Goal: Information Seeking & Learning: Learn about a topic

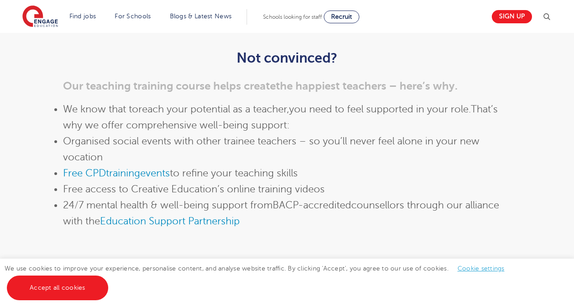
scroll to position [868, 0]
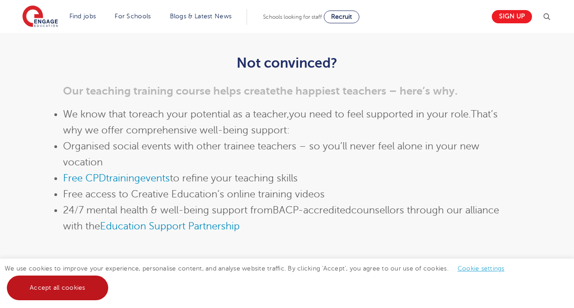
click at [78, 287] on link "Accept all cookies" at bounding box center [57, 287] width 101 height 25
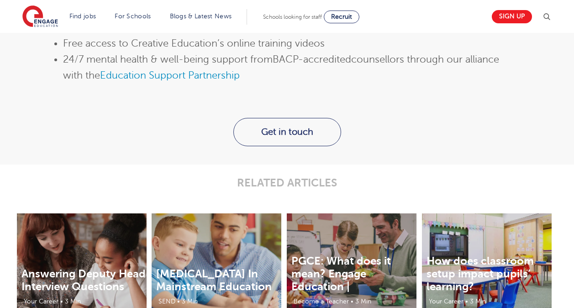
scroll to position [1015, 0]
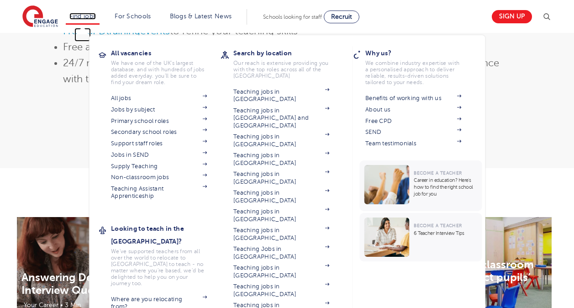
click at [85, 15] on link "Find jobs" at bounding box center [82, 16] width 27 height 7
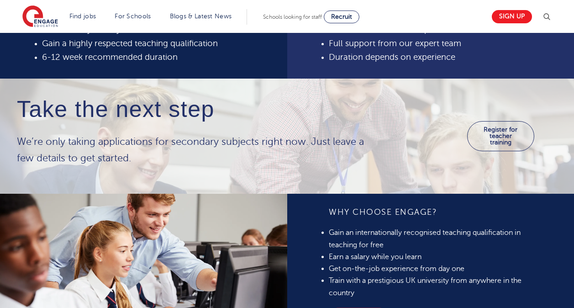
scroll to position [407, 0]
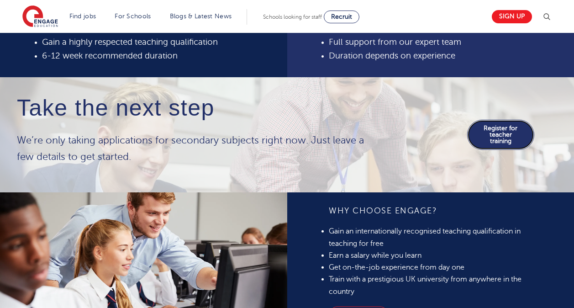
click at [494, 150] on link "Register for teacher training" at bounding box center [500, 135] width 67 height 30
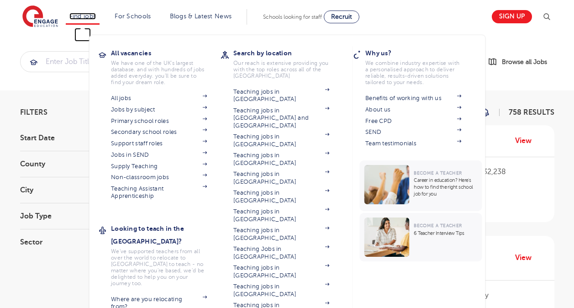
click at [91, 18] on link "Find jobs" at bounding box center [82, 16] width 27 height 7
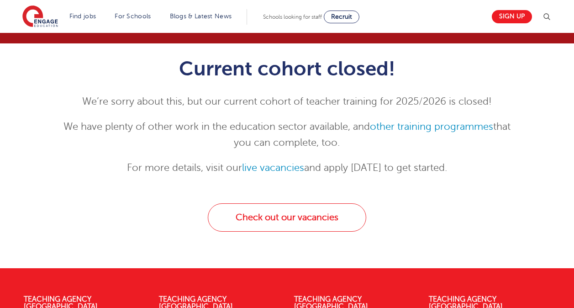
scroll to position [83, 0]
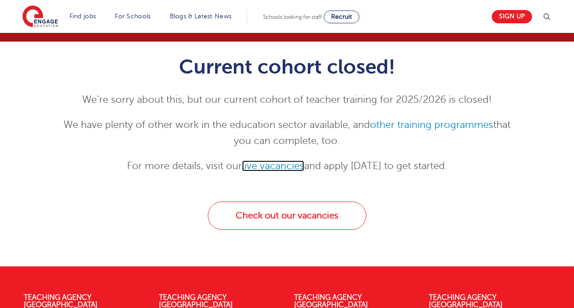
click at [287, 163] on link "live vacancies" at bounding box center [273, 165] width 62 height 11
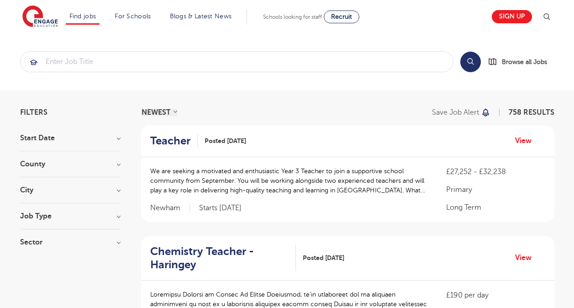
click at [99, 218] on h3 "Job Type" at bounding box center [70, 215] width 100 height 7
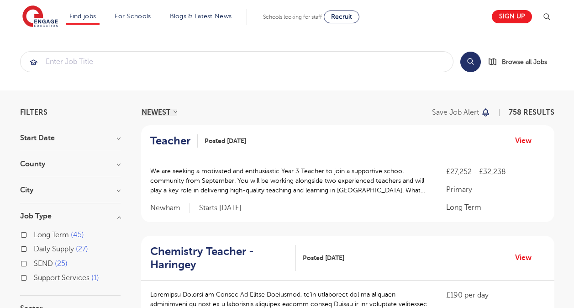
click at [115, 213] on h3 "Job Type" at bounding box center [70, 215] width 100 height 7
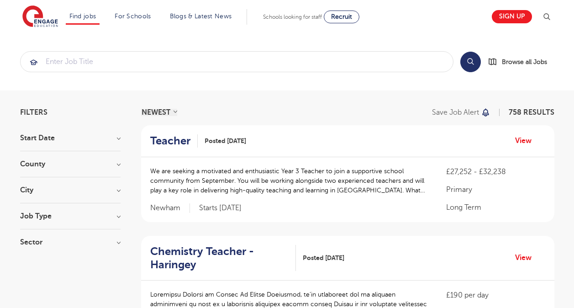
click at [99, 244] on h3 "Sector" at bounding box center [70, 241] width 100 height 7
click at [108, 235] on section "Start Date September 88 [DATE] [DATE] Show more County [GEOGRAPHIC_DATA] 545 [G…" at bounding box center [70, 240] width 100 height 213
click at [120, 241] on h3 "Sector" at bounding box center [70, 241] width 100 height 7
click at [116, 163] on h3 "County" at bounding box center [70, 163] width 100 height 7
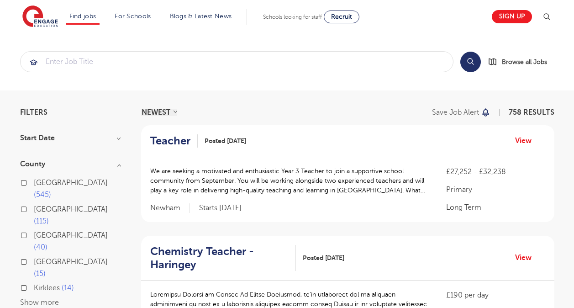
click at [116, 163] on h3 "County" at bounding box center [70, 163] width 100 height 7
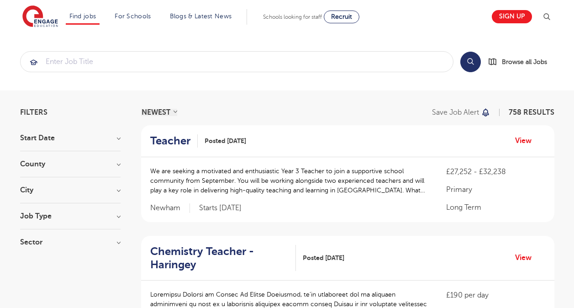
click at [117, 140] on h3 "Start Date" at bounding box center [70, 137] width 100 height 7
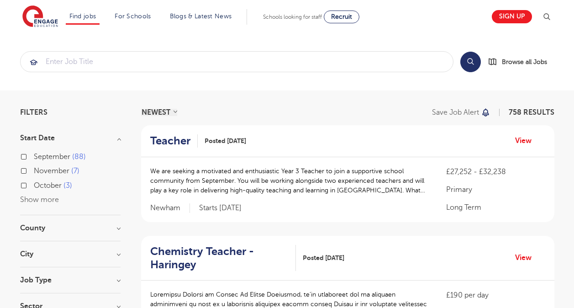
click at [117, 140] on h3 "Start Date" at bounding box center [70, 137] width 100 height 7
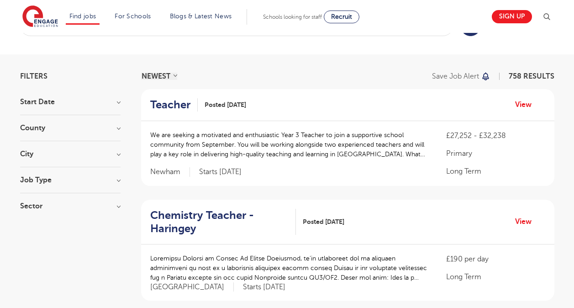
scroll to position [40, 0]
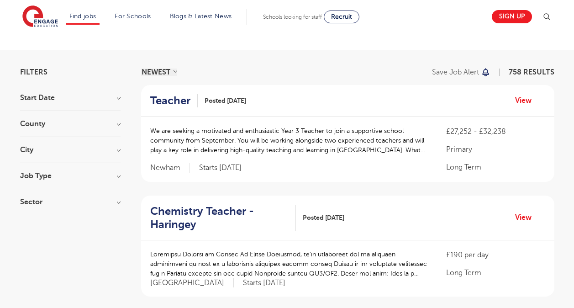
click at [117, 97] on h3 "Start Date" at bounding box center [70, 97] width 100 height 7
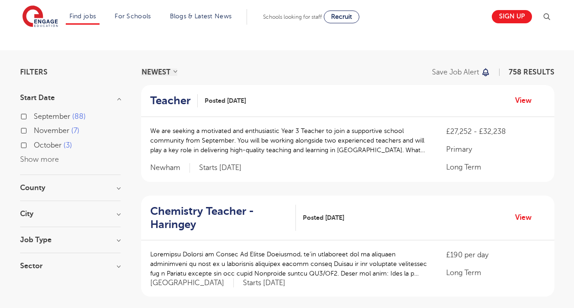
click at [113, 267] on h3 "Sector" at bounding box center [70, 265] width 100 height 7
click at [118, 238] on h3 "Job Type" at bounding box center [70, 239] width 100 height 7
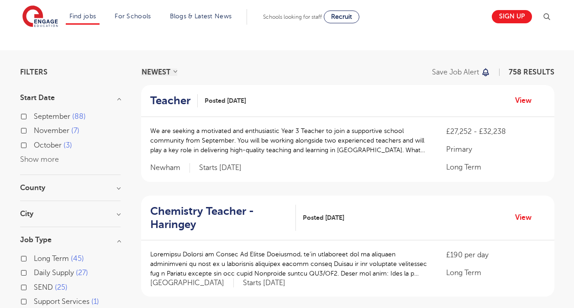
click at [116, 217] on div "City Hounslow 65 Leeds 40 Newham 31 Wandsworth 31 Broxbourne 30 Show more" at bounding box center [70, 218] width 100 height 17
click at [120, 214] on h3 "City" at bounding box center [70, 213] width 100 height 7
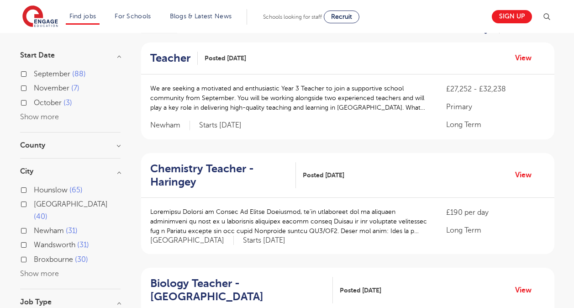
scroll to position [101, 0]
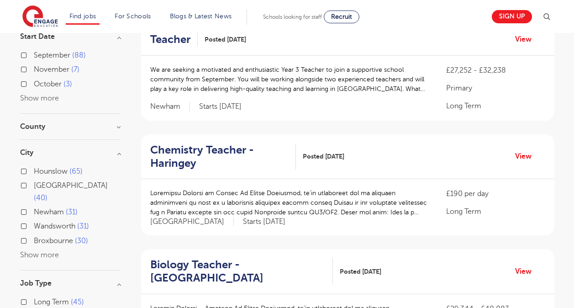
click at [46, 250] on button "Show more" at bounding box center [39, 254] width 39 height 8
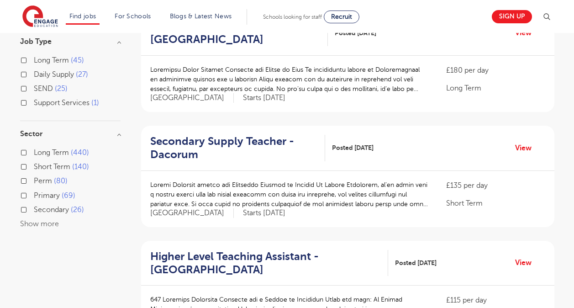
scroll to position [566, 0]
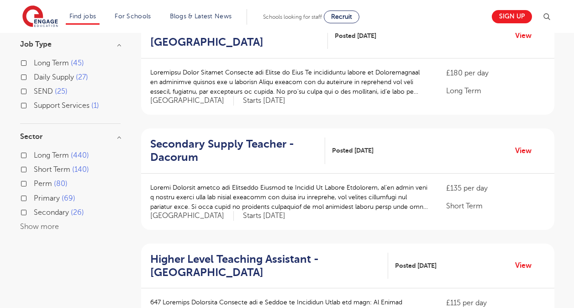
click at [43, 222] on button "Show more" at bounding box center [39, 226] width 39 height 8
click at [34, 192] on label "Primary 69" at bounding box center [55, 198] width 42 height 12
click at [34, 194] on input "Primary 69" at bounding box center [37, 197] width 6 height 6
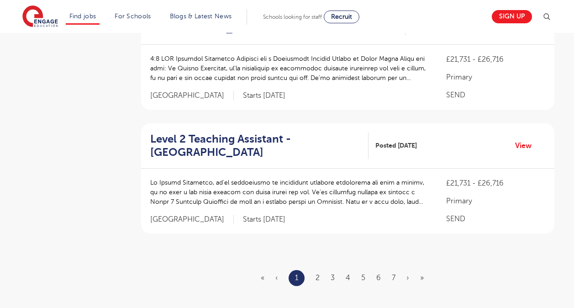
scroll to position [1062, 0]
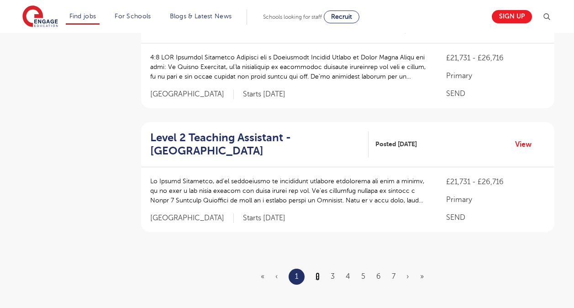
click at [318, 272] on link "2" at bounding box center [317, 276] width 4 height 8
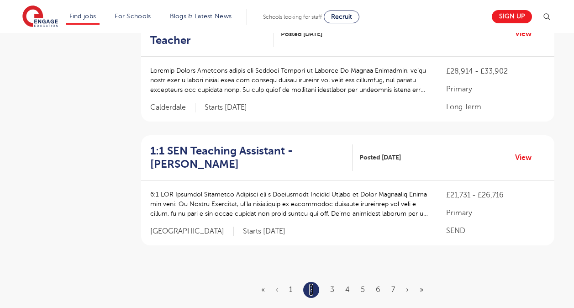
scroll to position [0, 0]
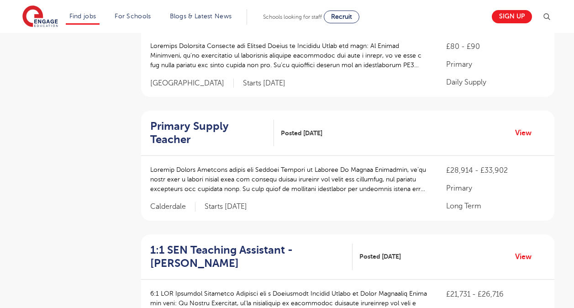
scroll to position [964, 0]
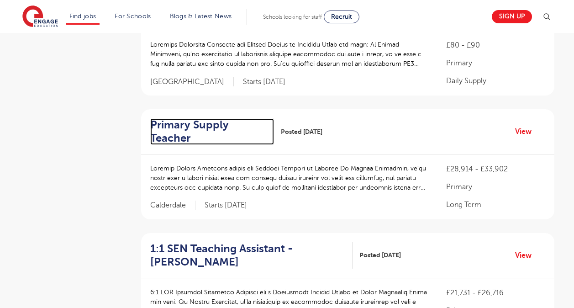
click at [237, 118] on h2 "Primary Supply Teacher" at bounding box center [208, 131] width 117 height 26
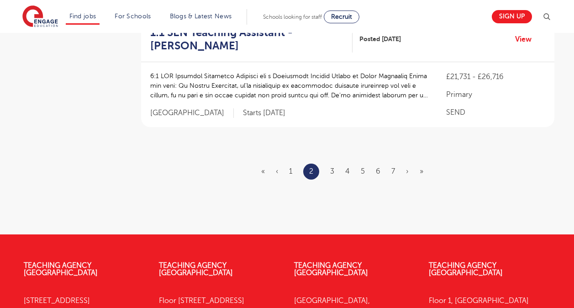
scroll to position [1181, 0]
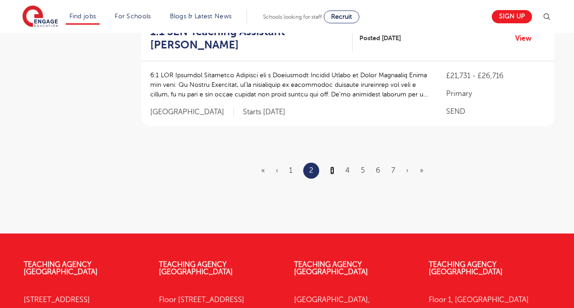
click at [331, 166] on link "3" at bounding box center [332, 170] width 4 height 8
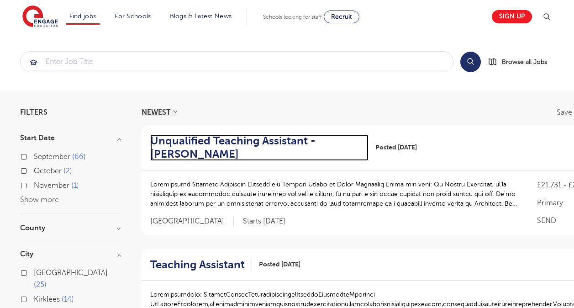
click at [250, 140] on h2 "Unqualified Teaching Assistant - Wakefield" at bounding box center [255, 147] width 211 height 26
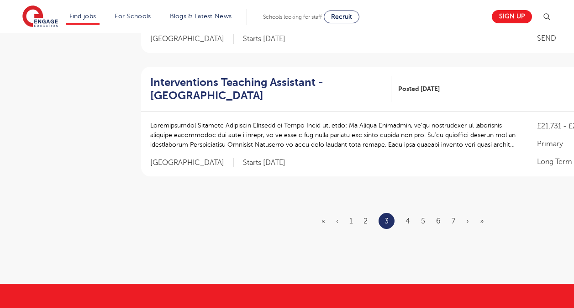
scroll to position [1145, 0]
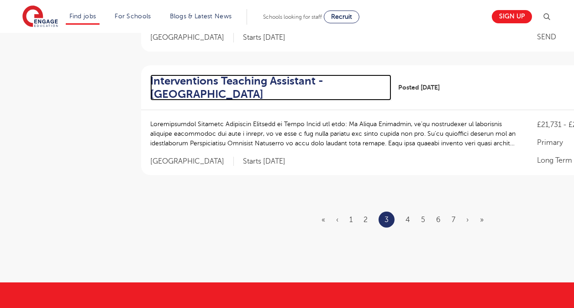
click at [222, 81] on h2 "Interventions Teaching Assistant - Leeds" at bounding box center [267, 87] width 234 height 26
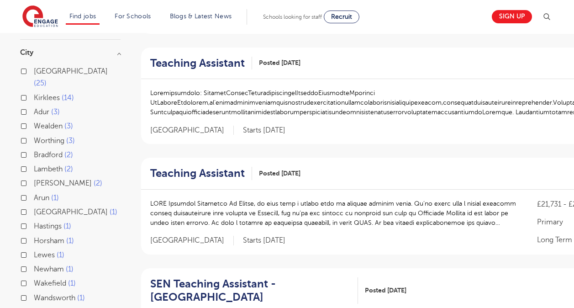
scroll to position [204, 0]
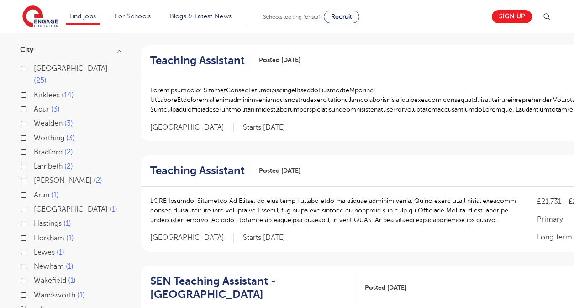
click at [34, 160] on label "Lambeth 2" at bounding box center [53, 166] width 39 height 12
click at [34, 162] on input "Lambeth 2" at bounding box center [37, 165] width 6 height 6
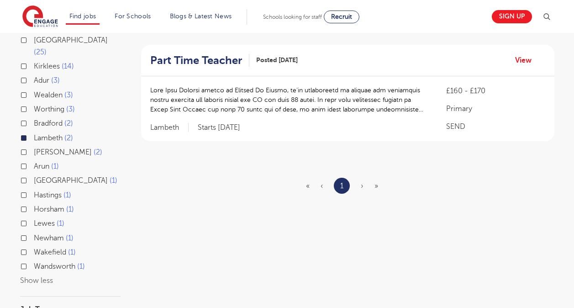
click at [34, 232] on label "Newham 1" at bounding box center [54, 238] width 40 height 12
click at [34, 234] on input "Newham 1" at bounding box center [37, 237] width 6 height 6
checkbox input "true"
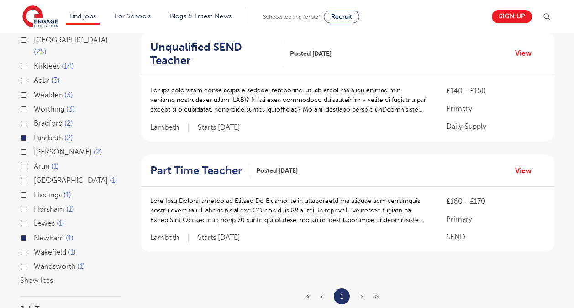
click at [31, 260] on div "Wandsworth 1" at bounding box center [70, 267] width 100 height 14
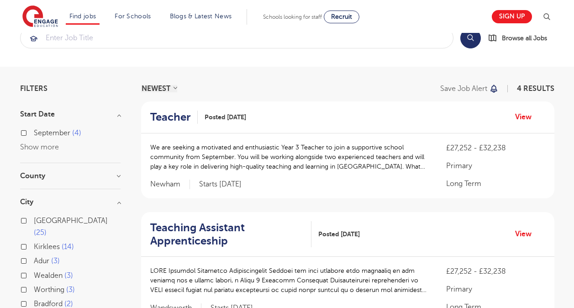
scroll to position [21, 0]
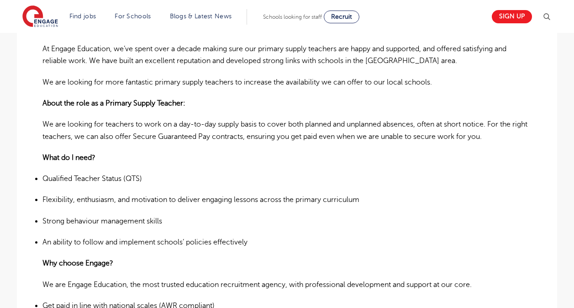
scroll to position [277, 0]
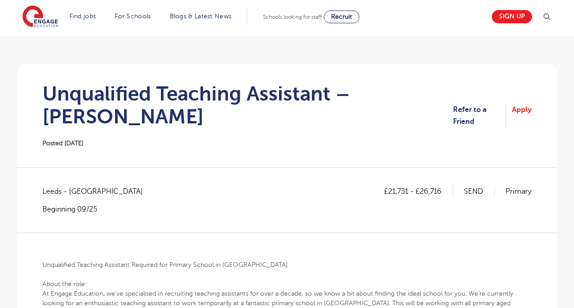
scroll to position [51, 0]
